Goal: Task Accomplishment & Management: Use online tool/utility

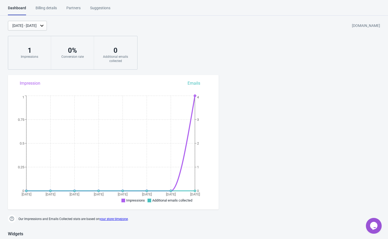
click at [48, 11] on div "Billing details" at bounding box center [46, 9] width 21 height 9
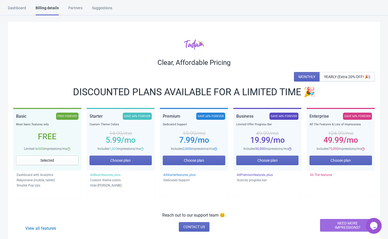
click at [229, 31] on div "Clear, Affordable Pricing MONTHLY YEARLY (Extra 20% OFF! 🎉) DISCOUNTED PLANS AV…" at bounding box center [194, 135] width 373 height 227
click at [252, 29] on div "Clear, Affordable Pricing MONTHLY YEARLY (Extra 20% OFF! 🎉) DISCOUNTED PLANS AV…" at bounding box center [194, 135] width 373 height 227
click at [77, 11] on div "Partners" at bounding box center [75, 9] width 14 height 9
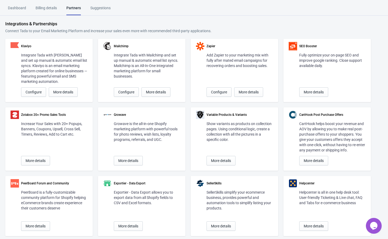
click at [41, 8] on div "Billing details" at bounding box center [46, 9] width 21 height 9
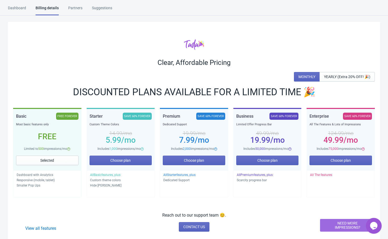
click at [18, 12] on div "Dashboard" at bounding box center [17, 9] width 18 height 9
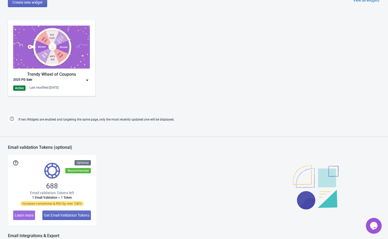
scroll to position [237, 0]
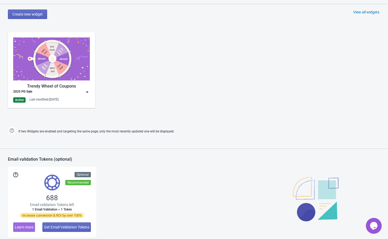
click at [69, 67] on img at bounding box center [51, 58] width 77 height 43
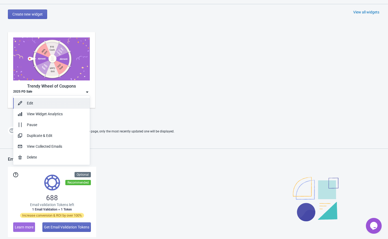
click at [52, 100] on div "Edit" at bounding box center [56, 103] width 59 height 6
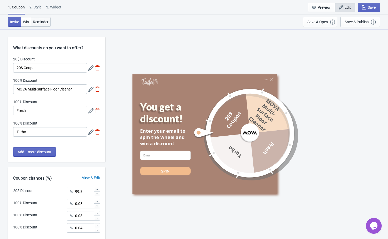
click at [40, 23] on span "Reminder" at bounding box center [41, 22] width 16 height 4
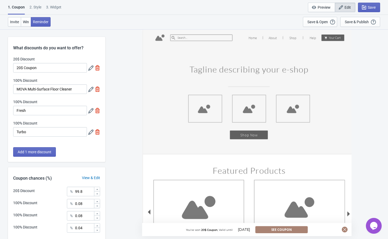
click at [59, 7] on div "3. Widget" at bounding box center [53, 8] width 15 height 9
select select "specificURL"
select select "once"
select select "1"
select select "left"
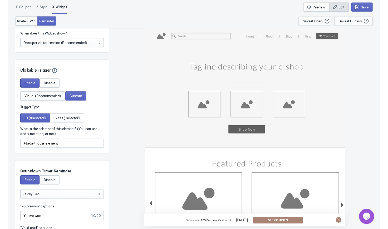
scroll to position [527, 0]
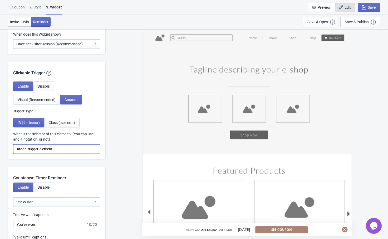
click at [64, 149] on input "#tada-trigger-element" at bounding box center [56, 148] width 87 height 9
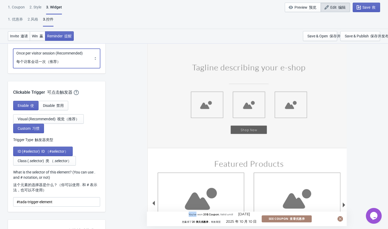
click at [75, 58] on select "Every new visit of page Once every period of time Once per visitor session (Rec…" at bounding box center [56, 59] width 87 height 20
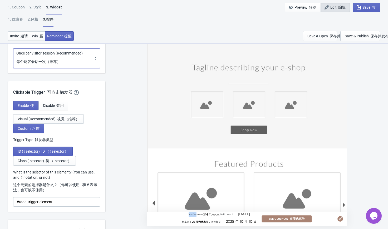
click at [45, 63] on select "Every new visit of page Once every period of time Once per visitor session (Rec…" at bounding box center [56, 59] width 87 height 20
click at [61, 62] on select "Every new visit of page Once every period of time Once per visitor session (Rec…" at bounding box center [56, 59] width 87 height 20
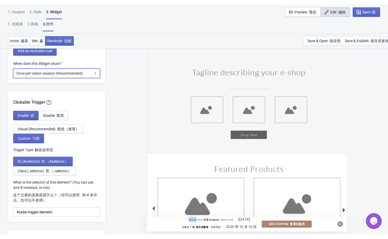
scroll to position [476, 0]
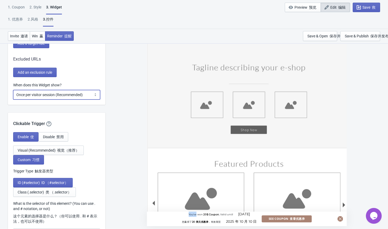
click at [55, 95] on select "Every new visit of page Once every period of time Once per visitor session (Rec…" at bounding box center [56, 94] width 87 height 9
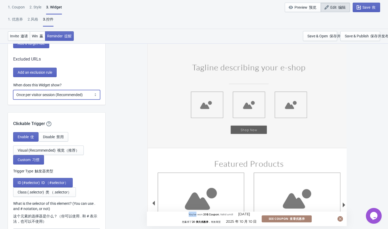
click at [55, 95] on select "Every new visit of page Once every period of time Once per visitor session (Rec…" at bounding box center [56, 94] width 87 height 9
click at [57, 95] on select "Every new visit of page Once every period of time Once per visitor session (Rec…" at bounding box center [56, 94] width 87 height 9
select select "every"
click at [13, 90] on select "Every new visit of page Once every period of time Once per visitor session (Rec…" at bounding box center [56, 94] width 87 height 9
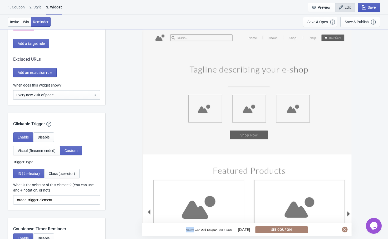
click at [369, 9] on span "Save" at bounding box center [372, 7] width 8 height 4
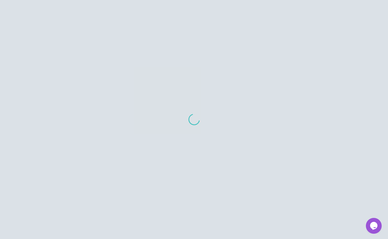
scroll to position [320, 0]
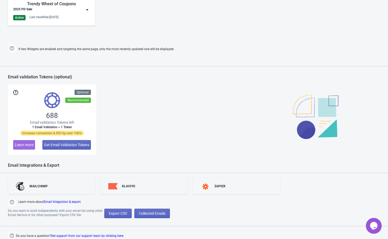
click at [83, 129] on div "688 Email validation Tokens left 1 Email Validation = 1 Token Increase conversi…" at bounding box center [52, 119] width 88 height 70
click at [64, 122] on span "Email validation Tokens left" at bounding box center [52, 122] width 44 height 5
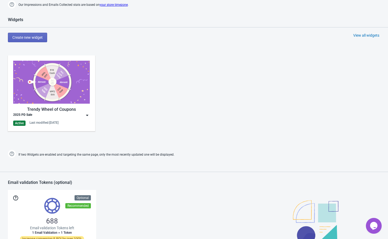
click at [54, 85] on img at bounding box center [51, 82] width 77 height 43
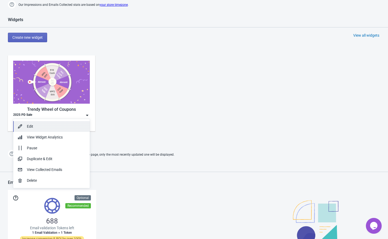
click at [39, 124] on div "Edit" at bounding box center [56, 127] width 59 height 6
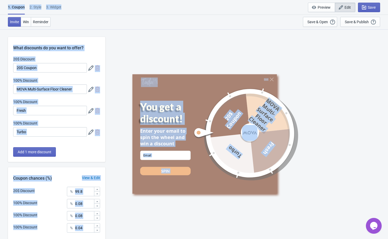
click at [59, 5] on div "3. Widget" at bounding box center [53, 8] width 15 height 9
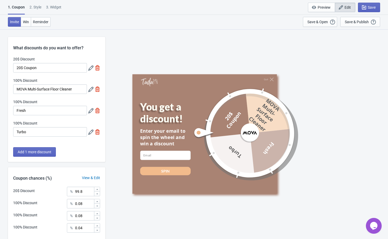
click at [59, 5] on div "3. Widget" at bounding box center [53, 8] width 15 height 9
select select "specificURL"
select select "1"
select select "left"
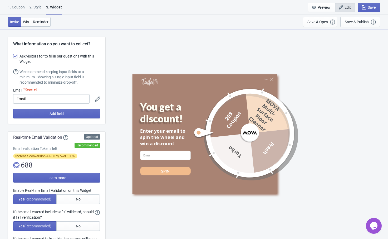
click at [130, 34] on div "Quit You get a discount! Enter your email to spin the wheel and win a discount …" at bounding box center [247, 134] width 278 height 210
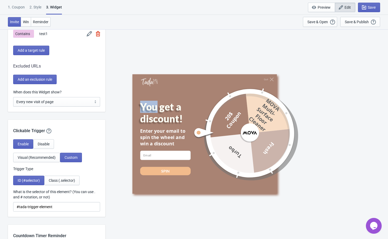
scroll to position [475, 0]
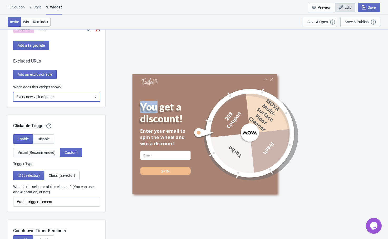
click at [47, 98] on select "Every new visit of page Once every period of time Once per visitor session (Rec…" at bounding box center [56, 96] width 87 height 9
click at [13, 92] on select "Every new visit of page Once every period of time Once per visitor session (Rec…" at bounding box center [56, 96] width 87 height 9
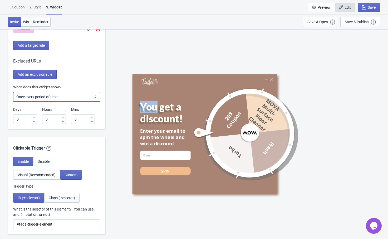
click at [60, 97] on select "Every new visit of page Once every period of time Once per visitor session (Rec…" at bounding box center [56, 96] width 87 height 9
click at [13, 92] on select "Every new visit of page Once every period of time Once per visitor session (Rec…" at bounding box center [56, 96] width 87 height 9
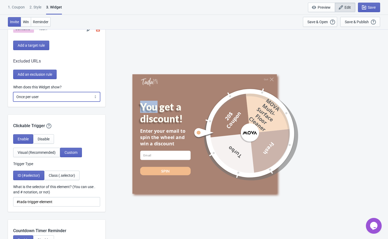
click at [59, 97] on select "Every new visit of page Once every period of time Once per visitor session (Rec…" at bounding box center [56, 96] width 87 height 9
select select "every"
click at [13, 92] on select "Every new visit of page Once every period of time Once per visitor session (Rec…" at bounding box center [56, 96] width 87 height 9
click at [358, 22] on div "Save & Publish" at bounding box center [357, 22] width 24 height 4
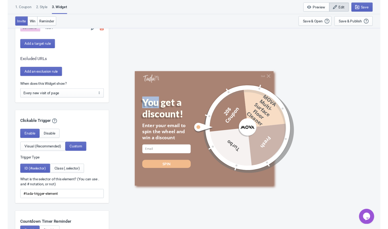
scroll to position [5, 0]
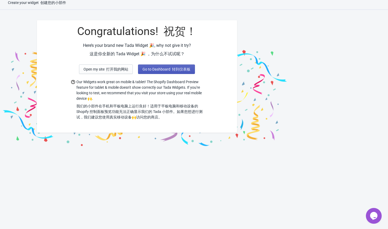
click at [183, 71] on font "转到仪表板" at bounding box center [181, 69] width 18 height 4
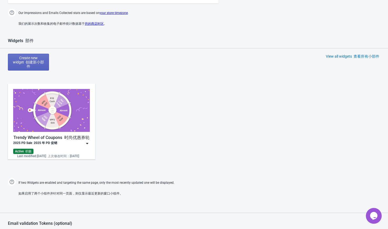
scroll to position [243, 0]
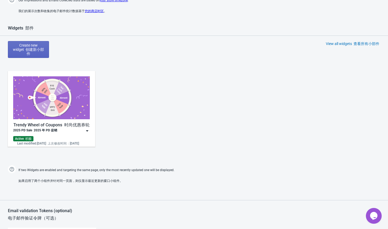
click at [64, 130] on div "2025 PD Sale 2025 年 PD 促销" at bounding box center [51, 130] width 77 height 5
click at [88, 130] on img at bounding box center [87, 130] width 5 height 5
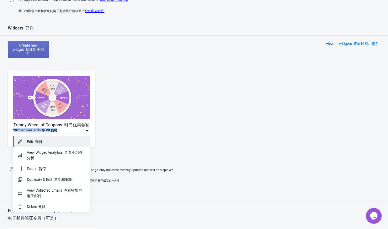
click at [56, 142] on div "Edit 编辑" at bounding box center [56, 142] width 59 height 6
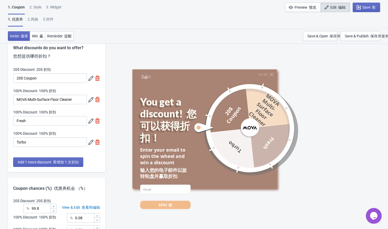
click at [57, 7] on div "3. Widget" at bounding box center [53, 8] width 15 height 9
select select "specificURL"
select select "1"
select select "left"
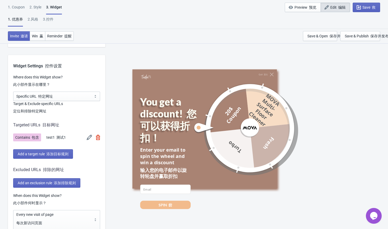
scroll to position [580, 0]
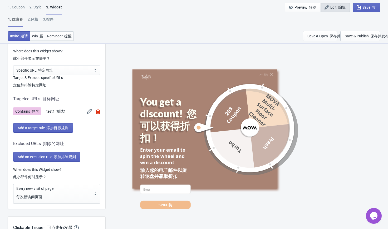
click at [108, 83] on div "Quit 退出 You get a discount! 您可以获得折扣！ Enter your email to spin the wheel and win…" at bounding box center [247, 129] width 278 height 200
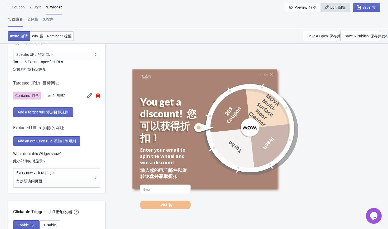
scroll to position [606, 0]
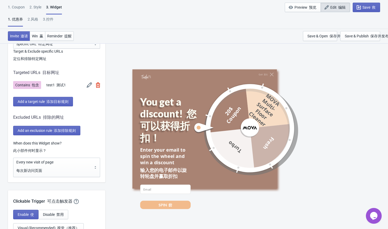
click at [89, 85] on img at bounding box center [89, 85] width 5 height 5
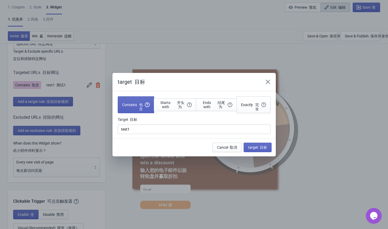
drag, startPoint x: 144, startPoint y: 83, endPoint x: 137, endPoint y: 83, distance: 6.9
click at [140, 83] on font "目标" at bounding box center [140, 82] width 11 height 6
click at [161, 83] on h2 "target 目标" at bounding box center [188, 81] width 140 height 7
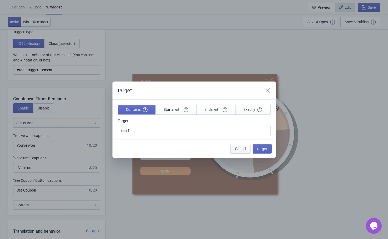
click at [236, 147] on span "Cancel" at bounding box center [240, 149] width 11 height 4
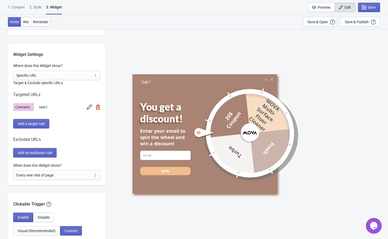
scroll to position [396, 0]
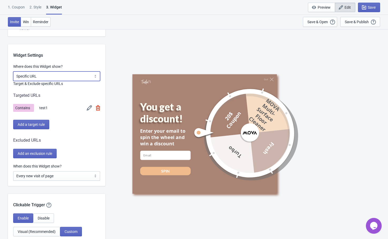
click at [71, 76] on select "All Pages All Product Pages All Blog Pages All Static Pages Specific Product(s)…" at bounding box center [56, 75] width 87 height 9
click at [54, 73] on select "All Pages All Product Pages All Blog Pages All Static Pages Specific Product(s)…" at bounding box center [56, 75] width 87 height 9
click at [59, 76] on select "All Pages All Product Pages All Blog Pages All Static Pages Specific Product(s)…" at bounding box center [56, 75] width 87 height 9
select select "specificPages"
click at [13, 71] on select "All Pages All Product Pages All Blog Pages All Static Pages Specific Product(s)…" at bounding box center [56, 75] width 87 height 9
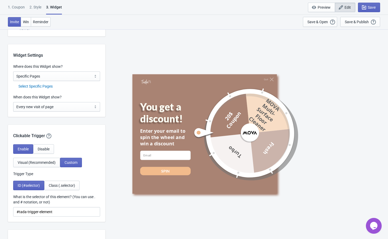
drag, startPoint x: 56, startPoint y: 80, endPoint x: 50, endPoint y: 122, distance: 42.1
click at [50, 85] on div "Select Specific Pages" at bounding box center [59, 87] width 82 height 6
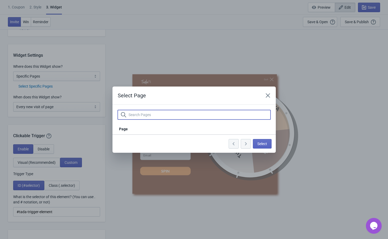
click at [162, 114] on input "text" at bounding box center [199, 114] width 142 height 9
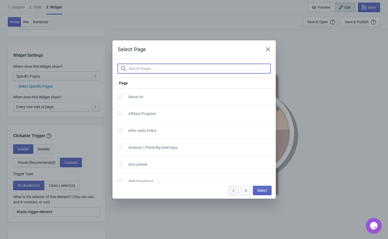
click at [149, 70] on input "text" at bounding box center [199, 68] width 142 height 9
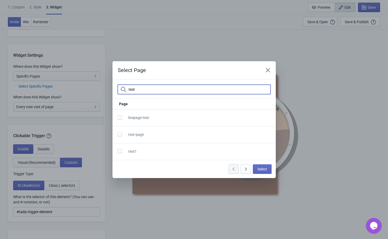
type input "test"
click at [149, 151] on div "test1" at bounding box center [192, 149] width 157 height 12
click at [121, 150] on span at bounding box center [120, 151] width 4 height 4
click at [118, 150] on input "checkbox" at bounding box center [118, 153] width 0 height 9
checkbox input "true"
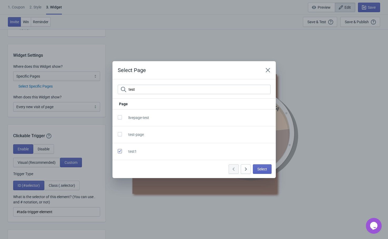
click at [122, 132] on label at bounding box center [121, 134] width 6 height 7
click at [118, 132] on input "checkbox" at bounding box center [118, 136] width 0 height 9
click at [122, 132] on label at bounding box center [121, 134] width 6 height 7
click at [118, 132] on input "checkbox" at bounding box center [118, 136] width 0 height 9
click at [120, 133] on span at bounding box center [120, 134] width 4 height 4
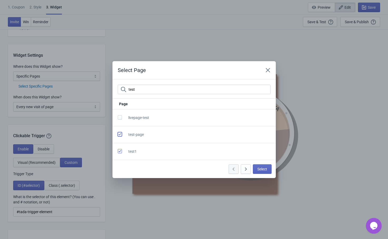
click at [118, 133] on input "checkbox" at bounding box center [118, 136] width 0 height 9
click at [121, 133] on span at bounding box center [120, 134] width 4 height 4
click at [118, 133] on input "checkbox" at bounding box center [118, 136] width 0 height 9
click at [119, 134] on span at bounding box center [120, 134] width 4 height 4
click at [118, 134] on input "checkbox" at bounding box center [118, 136] width 0 height 9
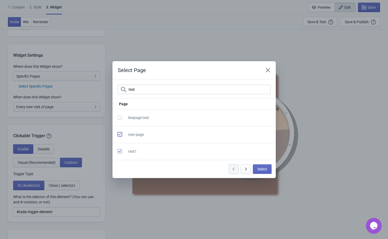
checkbox input "true"
click at [262, 165] on button "Select" at bounding box center [262, 168] width 19 height 9
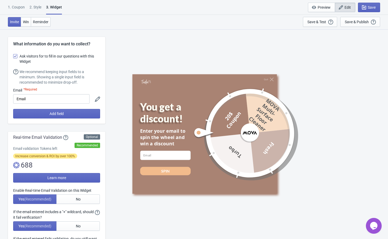
click at [262, 215] on div "Select" at bounding box center [249, 221] width 45 height 12
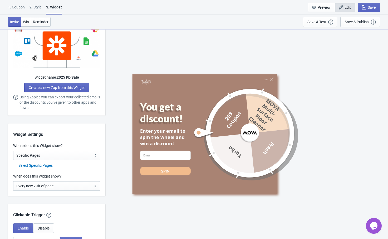
scroll to position [185, 0]
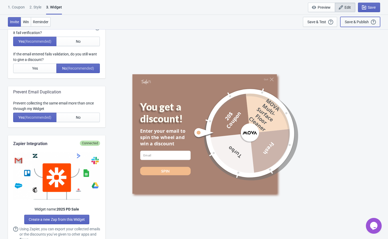
click at [359, 20] on div "Save & Publish" at bounding box center [357, 22] width 24 height 4
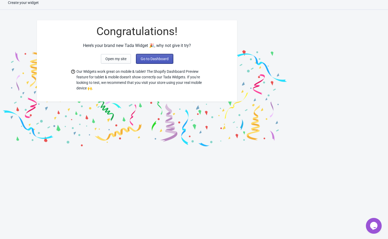
click at [162, 59] on span "Go to Dashboard" at bounding box center [155, 59] width 28 height 4
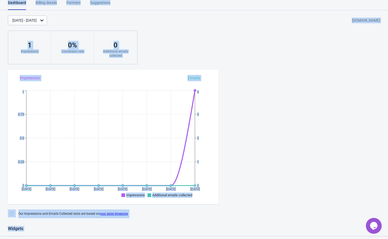
click at [188, 46] on div "Sep 10, 2025 - Sep 17, 2025 mova-us.myshopify.com 1 Impressions 0 % Conversion …" at bounding box center [194, 40] width 388 height 49
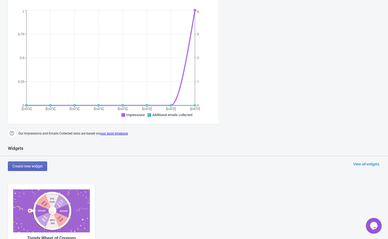
scroll to position [163, 0]
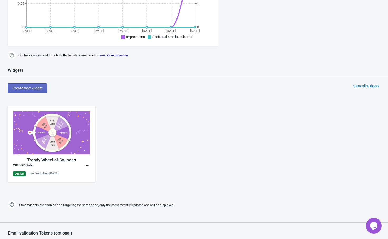
click at [86, 166] on img at bounding box center [87, 165] width 5 height 5
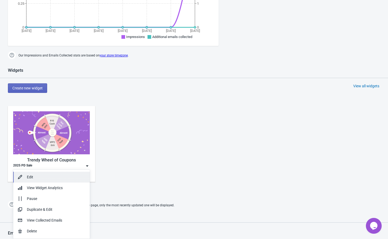
click at [62, 176] on div "Edit" at bounding box center [56, 177] width 59 height 6
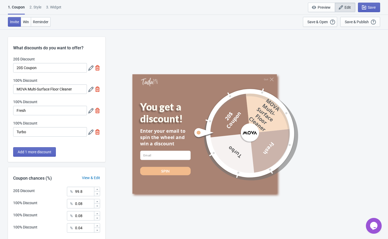
click at [53, 6] on div "3. Widget" at bounding box center [53, 8] width 15 height 9
select select "specificPages"
select select "1"
select select "left"
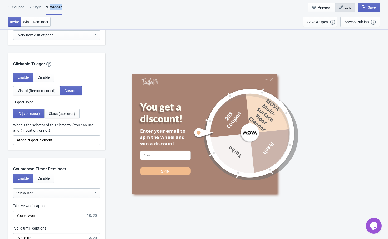
scroll to position [475, 0]
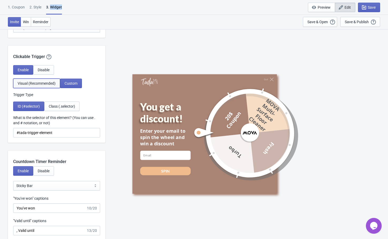
click at [53, 83] on span "Visual (Recommended)" at bounding box center [37, 83] width 38 height 4
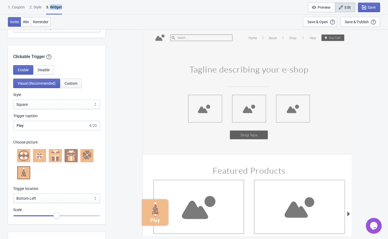
click at [71, 85] on span "Custom" at bounding box center [71, 83] width 13 height 4
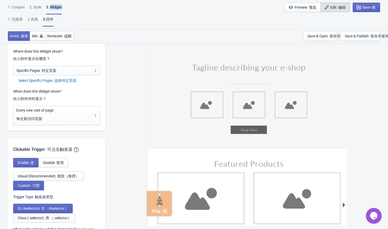
scroll to position [441, 0]
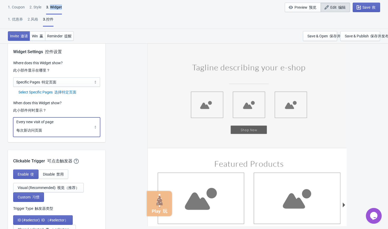
click at [62, 131] on select "Every new visit of page Once every period of time Once per visitor session (Rec…" at bounding box center [56, 128] width 87 height 20
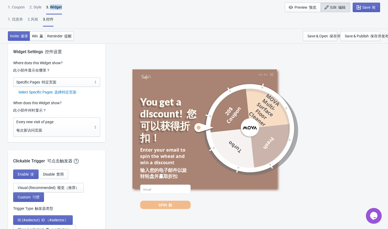
click at [113, 119] on div "Quit 退出 You get a discount! 您可以获得折扣！ Enter your email to spin the wheel and win…" at bounding box center [247, 129] width 278 height 200
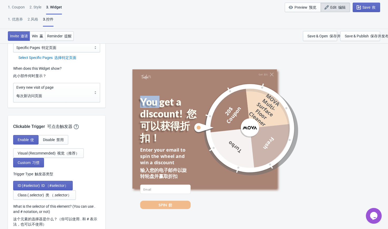
scroll to position [494, 0]
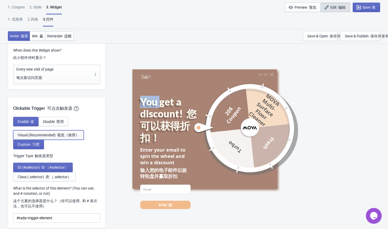
click at [68, 133] on font "视觉（推荐）" at bounding box center [68, 135] width 22 height 4
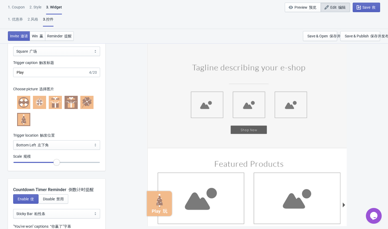
scroll to position [547, 0]
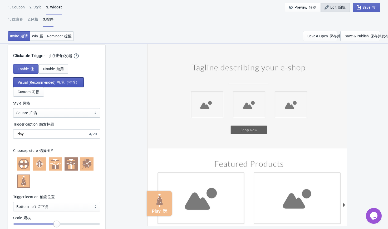
click at [60, 85] on button "Visual (Recommended) 视觉（推荐）" at bounding box center [48, 82] width 71 height 9
click at [33, 94] on button "Custom 习惯" at bounding box center [28, 91] width 31 height 9
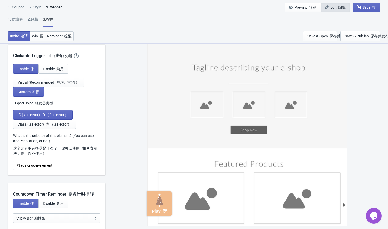
scroll to position [573, 0]
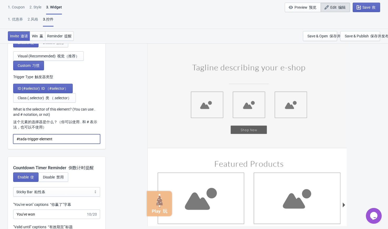
click at [62, 138] on input "#tada-trigger-element" at bounding box center [56, 138] width 87 height 9
drag, startPoint x: 72, startPoint y: 138, endPoint x: 50, endPoint y: 139, distance: 22.4
click at [62, 140] on input "#tada-trigger-element" at bounding box center [56, 138] width 87 height 9
drag, startPoint x: 50, startPoint y: 139, endPoint x: 20, endPoint y: 137, distance: 29.9
click at [20, 137] on input "#tada-trigger-element" at bounding box center [56, 138] width 87 height 9
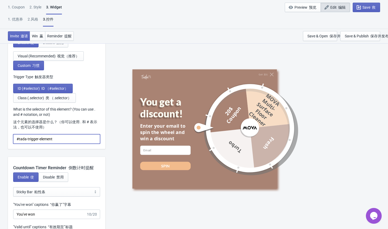
click at [56, 140] on input "#tada-trigger-element" at bounding box center [56, 138] width 87 height 9
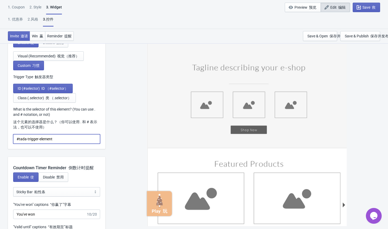
click at [20, 139] on input "#tada-trigger-element" at bounding box center [56, 138] width 87 height 9
paste input
click at [54, 139] on input "tada-trigger-element" at bounding box center [56, 138] width 87 height 9
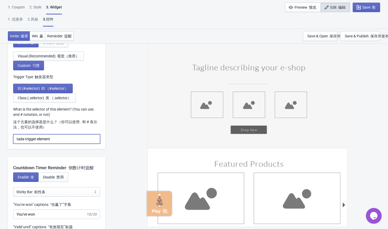
click at [38, 147] on div "Enable 使 Disable 禁用 Visual (Recommended) 视觉（推荐） Custom 习惯 Trigger Type 触发器类型 ID…" at bounding box center [57, 93] width 98 height 111
drag, startPoint x: 38, startPoint y: 147, endPoint x: 33, endPoint y: 146, distance: 5.3
click at [38, 147] on div "Enable 使 Disable 禁用 Visual (Recommended) 视觉（推荐） Custom 习惯 Trigger Type 触发器类型 ID…" at bounding box center [57, 93] width 98 height 111
click at [19, 141] on input "tada-trigger-element" at bounding box center [56, 138] width 87 height 9
type input "t"
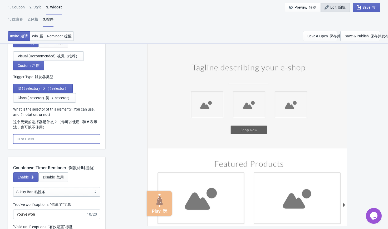
paste input "tada-trigger-element"
click at [16, 139] on input "tada-trigger-element" at bounding box center [56, 138] width 87 height 9
type input "#tada-trigger-element"
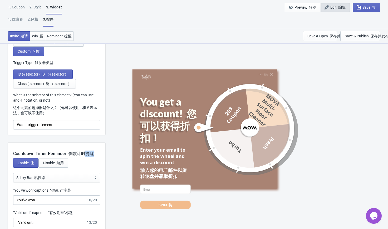
scroll to position [600, 0]
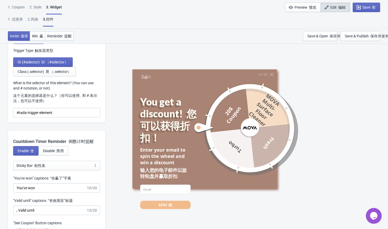
click at [109, 133] on div "Quit 退出 You get a discount! 您可以获得折扣！ Enter your email to spin the wheel and win…" at bounding box center [247, 129] width 278 height 200
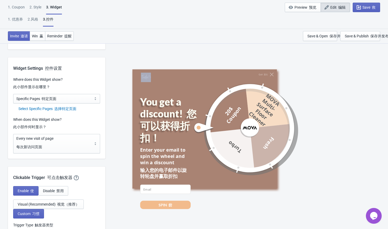
scroll to position [554, 0]
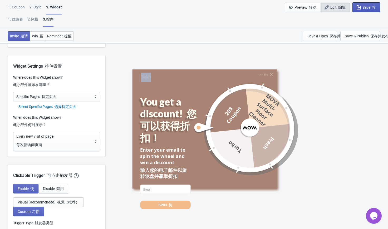
click at [366, 10] on button "Save 救" at bounding box center [366, 7] width 27 height 9
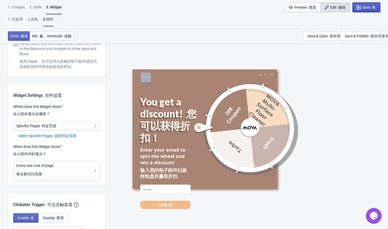
click at [366, 10] on button "Save 救" at bounding box center [366, 7] width 27 height 9
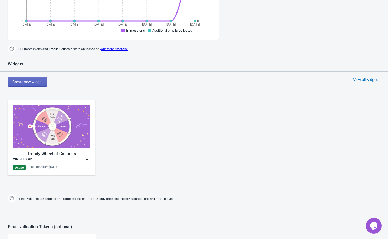
scroll to position [188, 0]
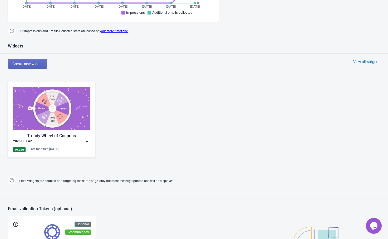
click at [86, 139] on img at bounding box center [87, 141] width 5 height 5
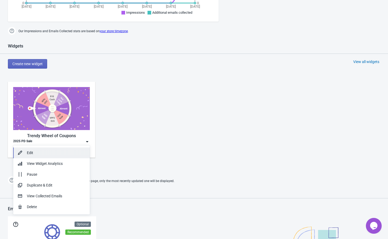
click at [58, 154] on div "Edit" at bounding box center [56, 153] width 59 height 6
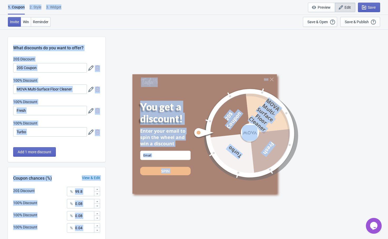
click at [141, 53] on div "Quit You get a discount! Enter your email to spin the wheel and win a discount …" at bounding box center [247, 134] width 278 height 210
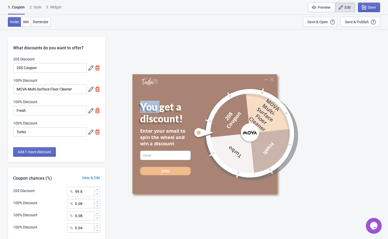
click at [141, 53] on div "Quit You get a discount! Enter your email to spin the wheel and win a discount …" at bounding box center [247, 134] width 278 height 210
click at [229, 3] on div "1. Coupon 2 . Style 3. Widget 1. Coupon 2 . Style 3. Widget Save and Exit Previ…" at bounding box center [194, 7] width 388 height 15
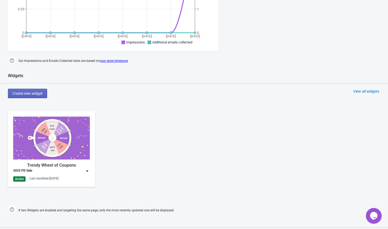
scroll to position [185, 0]
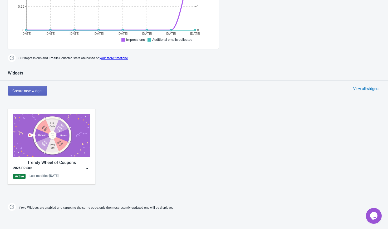
click at [85, 170] on img at bounding box center [87, 168] width 5 height 5
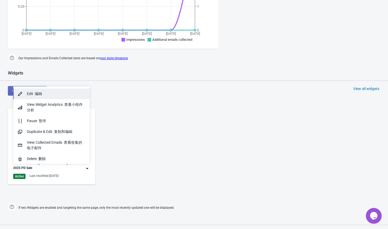
click at [66, 95] on div "Edit 编辑" at bounding box center [56, 94] width 59 height 6
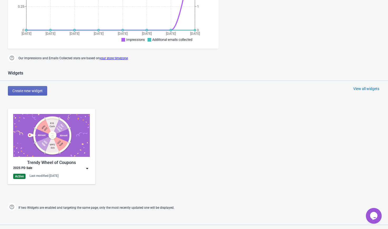
click at [66, 95] on div "Edit 编辑" at bounding box center [56, 94] width 59 height 6
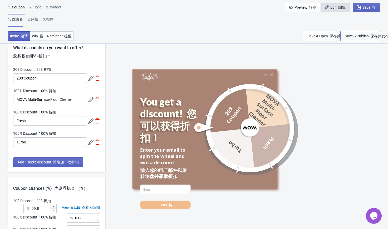
click at [362, 35] on div "Save & Publish 保存并发布" at bounding box center [367, 36] width 44 height 4
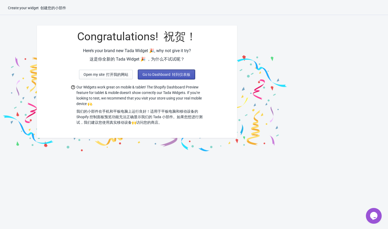
click at [178, 76] on font "转到仪表板" at bounding box center [181, 75] width 18 height 4
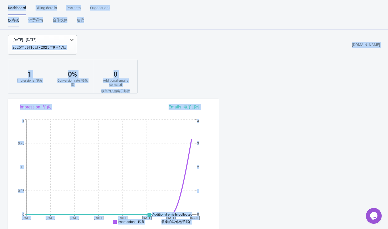
click at [258, 47] on div "[DATE] - [DATE] 2025年9月10日 - 2025年9月17日 [DOMAIN_NAME]" at bounding box center [198, 45] width 381 height 20
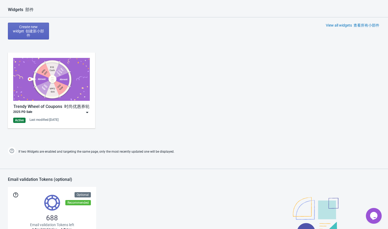
scroll to position [264, 0]
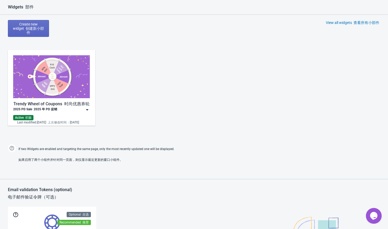
click at [86, 109] on img at bounding box center [87, 109] width 5 height 5
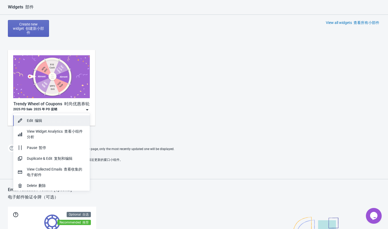
click at [57, 122] on div "Edit 编辑" at bounding box center [56, 121] width 59 height 6
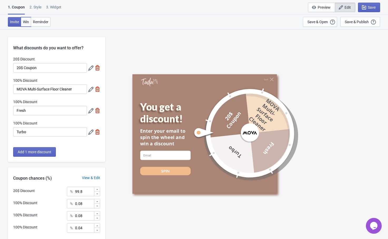
click at [26, 21] on span "Win" at bounding box center [26, 22] width 6 height 4
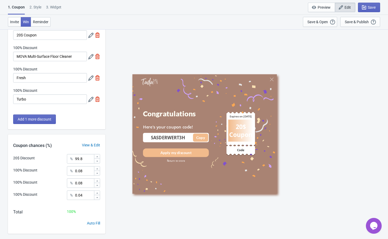
scroll to position [42, 0]
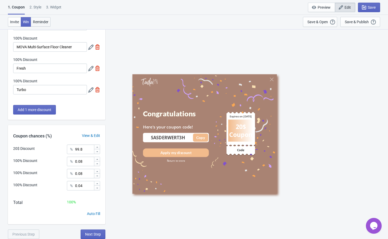
click at [37, 21] on span "Reminder" at bounding box center [41, 22] width 16 height 4
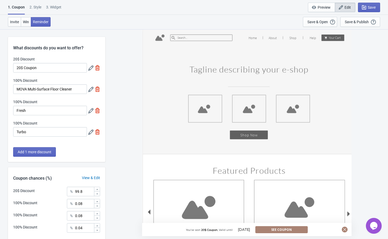
scroll to position [0, 0]
click at [41, 7] on div "2 . Style" at bounding box center [36, 8] width 12 height 9
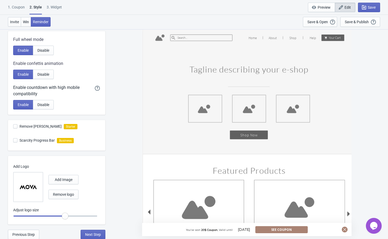
scroll to position [101, 0]
click at [56, 8] on div "3. Widget" at bounding box center [54, 8] width 15 height 9
select select "specificPages"
select select "1"
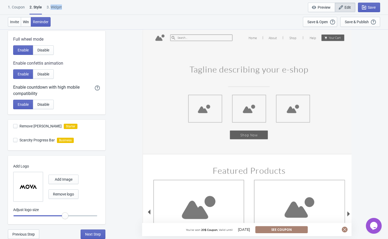
select select "left"
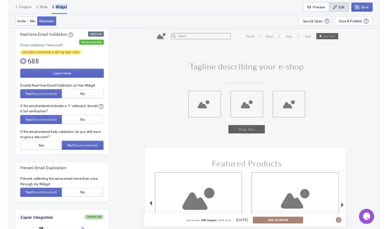
scroll to position [0, 0]
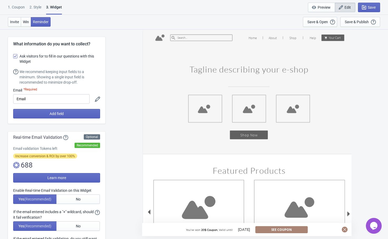
click at [107, 22] on div "Invite Win Reminder Save & Open Open a Widget Preview of your site so that you …" at bounding box center [194, 22] width 388 height 15
click at [113, 21] on div "Invite Win Reminder Save & Open Open a Widget Preview of your site so that you …" at bounding box center [194, 22] width 388 height 15
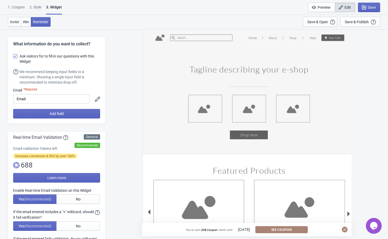
click at [113, 21] on div "Invite Win Reminder Save & Open Open a Widget Preview of your site so that you …" at bounding box center [194, 22] width 388 height 15
click at [119, 55] on div "You've won 20$ Coupon , Valid until [DATE] See Coupon" at bounding box center [247, 134] width 278 height 210
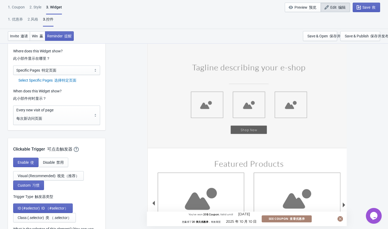
scroll to position [606, 0]
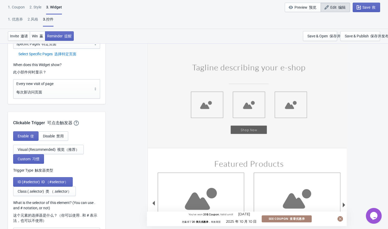
click at [136, 46] on div "You've won 20$ Coupon , Valid until [DATE] 您赢得了 20 美元优惠券 ，有效期至 2025 年 10 月 10 日…" at bounding box center [247, 129] width 278 height 200
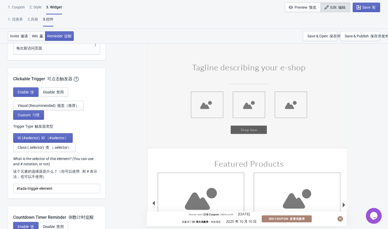
scroll to position [580, 0]
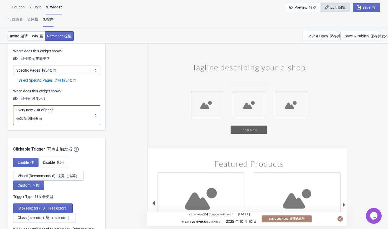
click at [53, 113] on select "Every new visit of page Once every period of time Once per visitor session (Rec…" at bounding box center [56, 116] width 87 height 20
click at [13, 106] on select "Every new visit of page Once every period of time Once per visitor session (Rec…" at bounding box center [56, 116] width 87 height 20
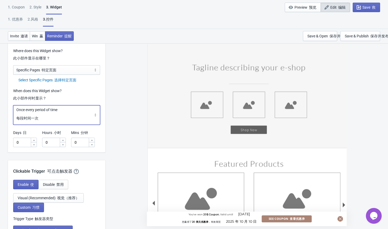
click at [76, 110] on select "Every new visit of page Once every period of time Once per visitor session (Rec…" at bounding box center [56, 115] width 87 height 20
click at [71, 113] on select "Every new visit of page Once every period of time Once per visitor session (Rec…" at bounding box center [56, 115] width 87 height 20
click at [70, 115] on select "Every new visit of page Once every period of time Once per visitor session (Rec…" at bounding box center [56, 115] width 87 height 20
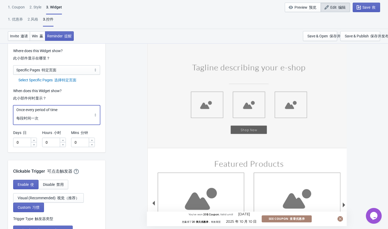
click at [13, 105] on select "Every new visit of page Once every period of time Once per visitor session (Rec…" at bounding box center [56, 115] width 87 height 20
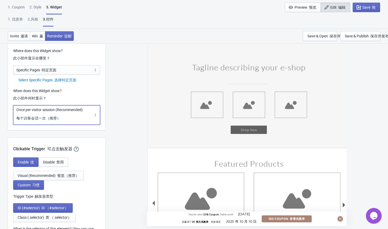
click at [70, 116] on select "Every new visit of page Once every period of time Once per visitor session (Rec…" at bounding box center [56, 115] width 87 height 20
click at [13, 105] on select "Every new visit of page Once every period of time Once per visitor session (Rec…" at bounding box center [56, 115] width 87 height 20
click at [52, 158] on button "Disable 禁用" at bounding box center [53, 162] width 30 height 9
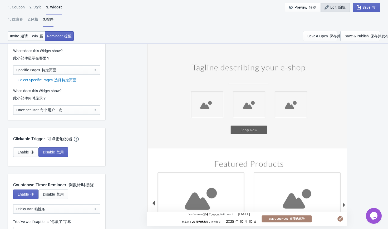
click at [73, 104] on div "When does this Widget show? 此小部件何时显示？ Every new visit of page Once every period…" at bounding box center [56, 101] width 87 height 27
click at [70, 110] on select "Every new visit of page Once every period of time Once per visitor session (Rec…" at bounding box center [56, 109] width 87 height 9
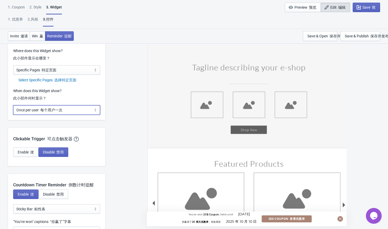
click at [70, 110] on select "Every new visit of page Once every period of time Once per visitor session (Rec…" at bounding box center [56, 109] width 87 height 9
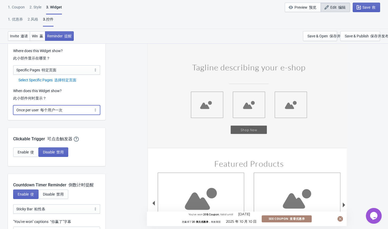
click at [70, 112] on select "Every new visit of page Once every period of time Once per visitor session (Rec…" at bounding box center [56, 109] width 87 height 9
click at [72, 111] on select "Every new visit of page Once every period of time Once per visitor session (Rec…" at bounding box center [56, 109] width 87 height 9
select select "every"
click at [13, 105] on select "Every new visit of page Once every period of time Once per visitor session (Rec…" at bounding box center [56, 109] width 87 height 9
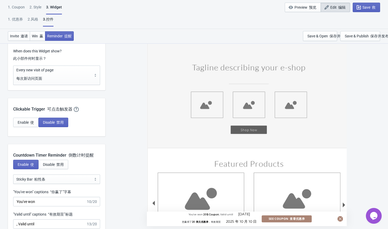
scroll to position [604, 0]
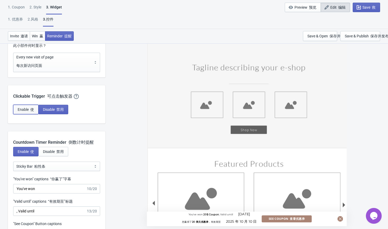
click at [24, 108] on span "Enable 使" at bounding box center [26, 110] width 16 height 4
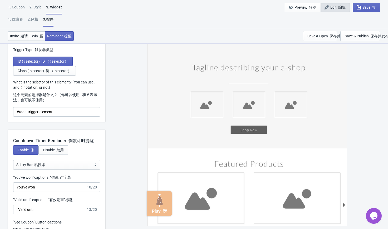
scroll to position [709, 0]
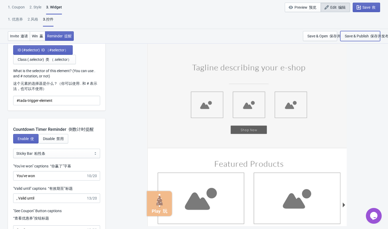
click at [359, 34] on div "Save & Publish 保存并发布" at bounding box center [367, 36] width 44 height 4
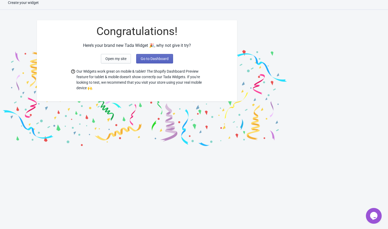
scroll to position [5, 0]
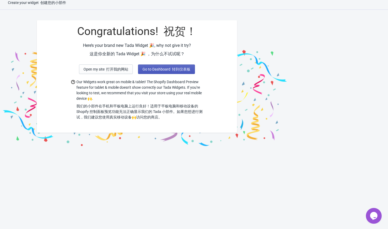
click at [163, 69] on span "Go to Dashboard 转到仪表板" at bounding box center [167, 69] width 48 height 4
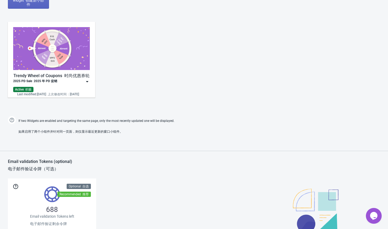
scroll to position [295, 0]
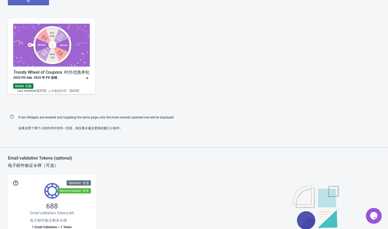
click at [81, 77] on div "2025 PD Sale 2025 年 PD 促销" at bounding box center [51, 78] width 77 height 5
click at [89, 79] on img at bounding box center [87, 78] width 5 height 5
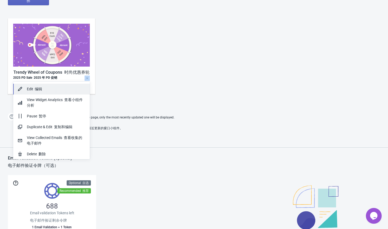
click at [61, 87] on div "Edit 编辑" at bounding box center [56, 89] width 59 height 6
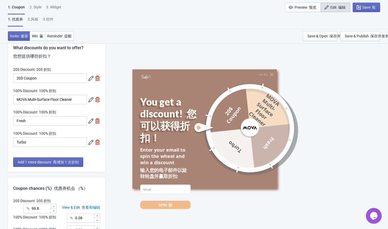
click at [56, 7] on div "3. Widget" at bounding box center [53, 8] width 15 height 9
select select "specificPages"
select select "1"
select select "left"
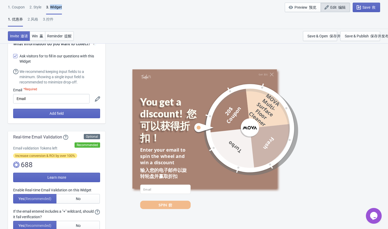
click at [58, 8] on div "3. Widget" at bounding box center [54, 9] width 16 height 10
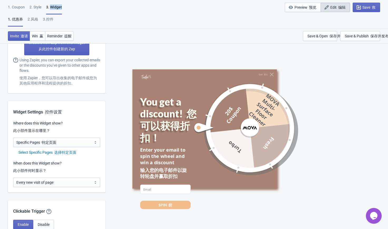
scroll to position [527, 0]
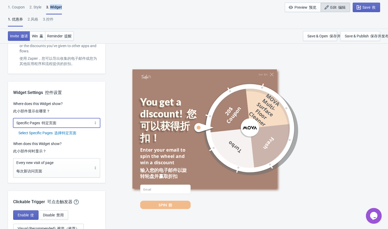
click at [57, 120] on select "All Pages All Product Pages All Blog Pages All Static Pages Specific Product(s)…" at bounding box center [56, 122] width 87 height 9
click at [66, 134] on font "选择特定页面" at bounding box center [65, 133] width 22 height 4
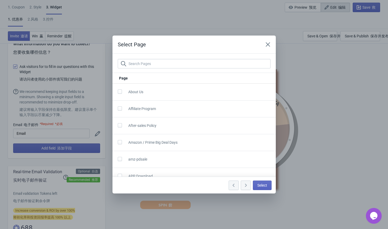
scroll to position [498, 0]
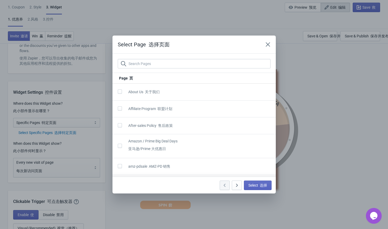
click at [162, 69] on section at bounding box center [194, 63] width 163 height 19
click at [163, 64] on input "text" at bounding box center [199, 63] width 142 height 9
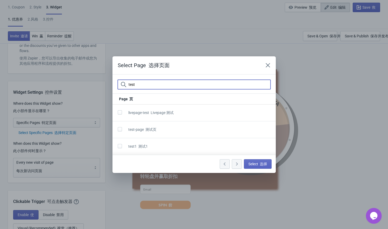
type input "test"
click at [145, 114] on span "livepage-test Livepage 测试" at bounding box center [150, 113] width 45 height 4
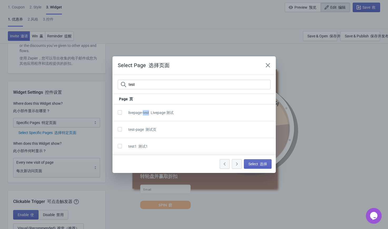
click at [145, 114] on span "livepage-test Livepage 测试" at bounding box center [150, 113] width 45 height 4
click at [122, 131] on label at bounding box center [121, 129] width 6 height 7
click at [118, 131] on input "checkbox" at bounding box center [118, 131] width 0 height 9
checkbox input "true"
click at [121, 145] on span at bounding box center [120, 146] width 4 height 4
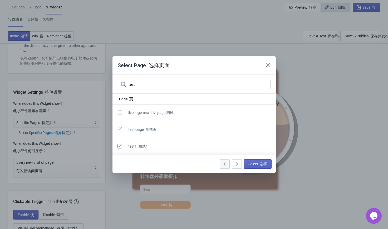
click at [118, 145] on input "checkbox" at bounding box center [118, 148] width 0 height 9
checkbox input "true"
click at [262, 164] on font "选择" at bounding box center [263, 164] width 7 height 4
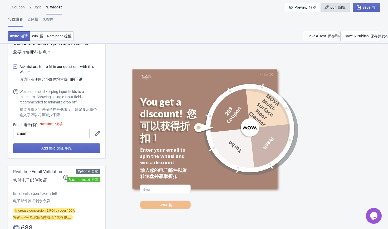
click at [262, 215] on font "选择" at bounding box center [263, 217] width 7 height 4
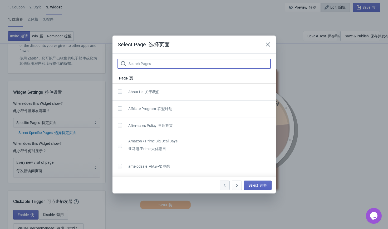
click at [160, 63] on input "text" at bounding box center [199, 63] width 142 height 9
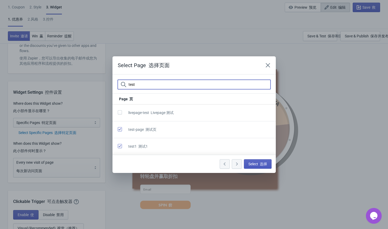
type input "test"
click at [258, 162] on font "button" at bounding box center [259, 164] width 2 height 4
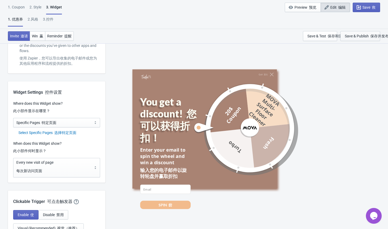
click at [356, 37] on div "Save & Publish 保存并发布" at bounding box center [367, 36] width 44 height 4
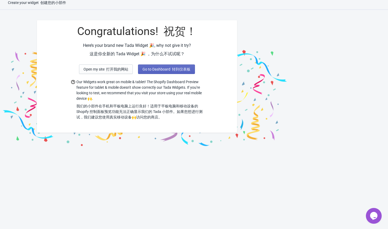
drag, startPoint x: 167, startPoint y: 1, endPoint x: 103, endPoint y: 46, distance: 77.3
click at [103, 46] on div "Here’s your brand new Tada Widget 🎉, why not give it try? 这是你全新的 Tada Widget 🎉 …" at bounding box center [137, 50] width 200 height 17
